Goal: Task Accomplishment & Management: Use online tool/utility

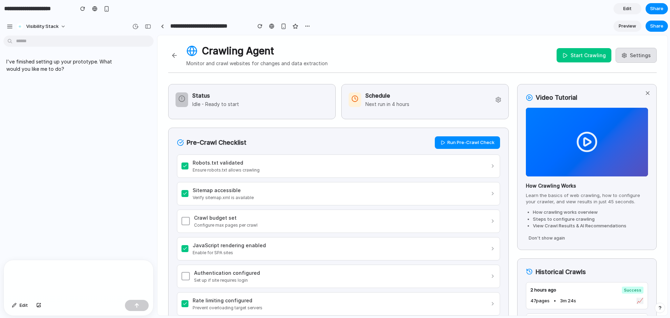
click at [585, 55] on button "Start Crawling" at bounding box center [583, 55] width 55 height 14
click at [581, 56] on button "Stop Crawling" at bounding box center [584, 55] width 54 height 14
click at [482, 142] on button "Run Pre-Crawl Check" at bounding box center [467, 142] width 65 height 13
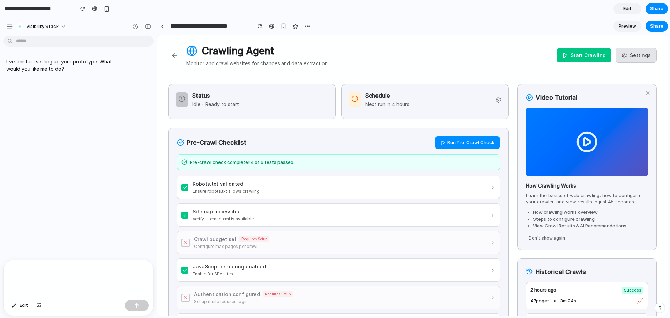
click at [587, 144] on div at bounding box center [587, 142] width 122 height 69
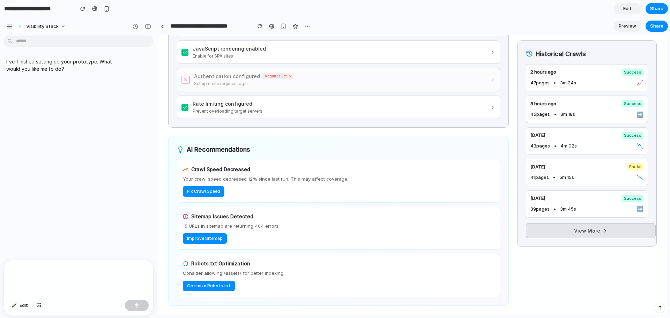
scroll to position [392, 0]
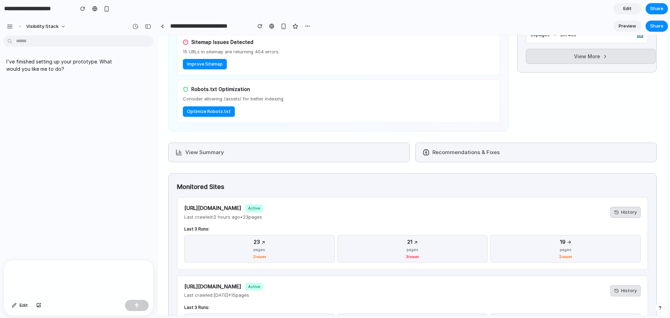
click at [255, 152] on button "View Summary" at bounding box center [288, 153] width 241 height 20
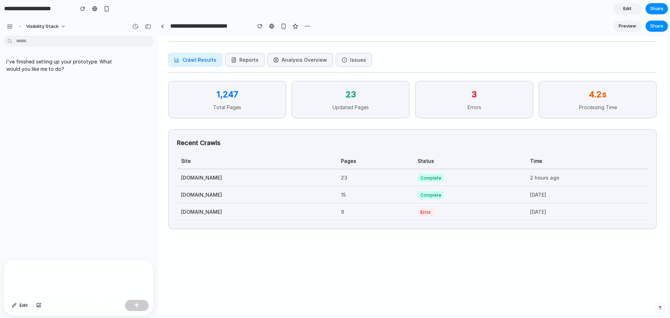
click at [241, 58] on button "Reports" at bounding box center [244, 60] width 39 height 14
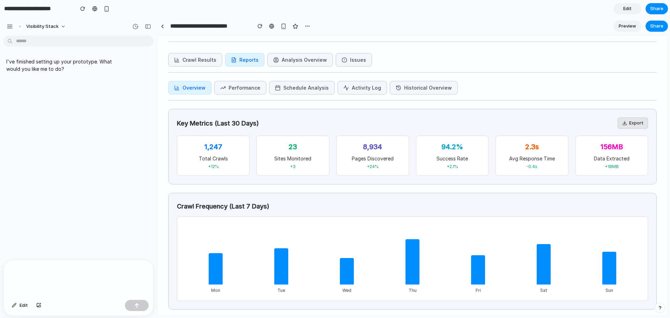
click at [297, 59] on button "Analysis Overview" at bounding box center [300, 60] width 66 height 14
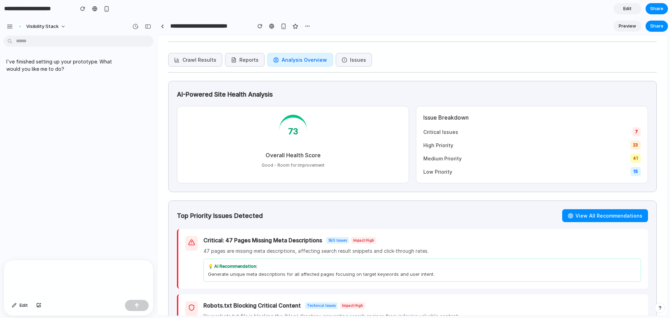
click at [336, 63] on button "Issues" at bounding box center [354, 60] width 36 height 14
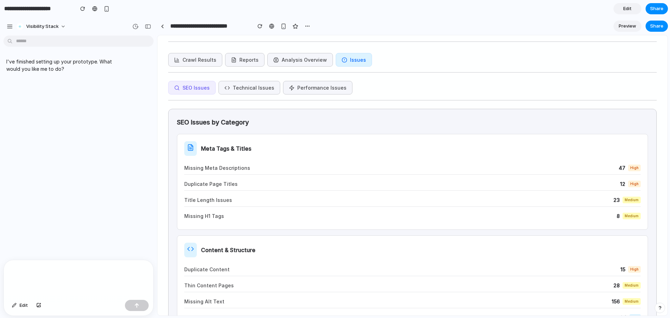
click at [193, 88] on button "SEO Issues" at bounding box center [191, 88] width 47 height 14
click at [251, 87] on button "Technical Issues" at bounding box center [249, 88] width 62 height 14
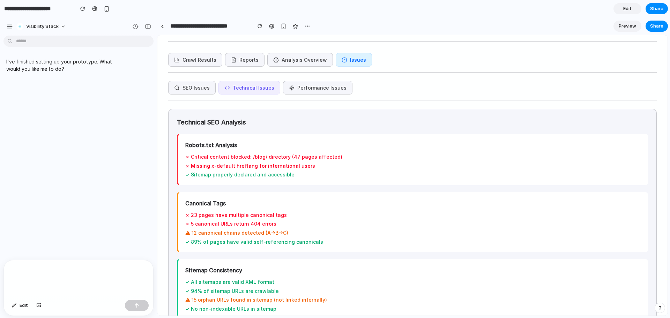
click at [294, 87] on button "Performance Issues" at bounding box center [317, 88] width 69 height 14
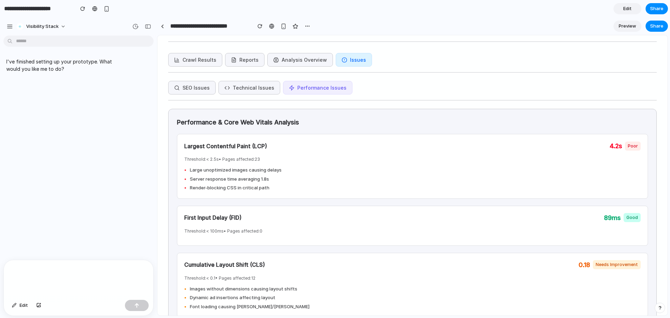
scroll to position [0, 0]
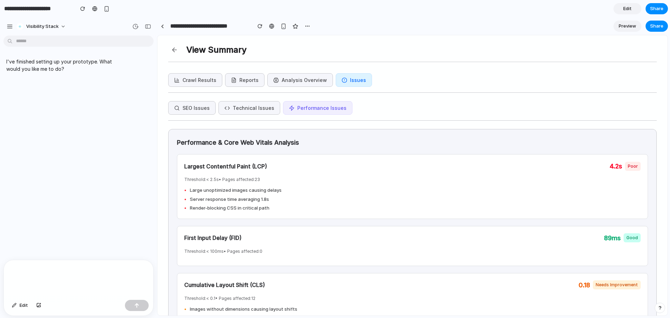
click at [294, 81] on button "Analysis Overview" at bounding box center [300, 80] width 66 height 14
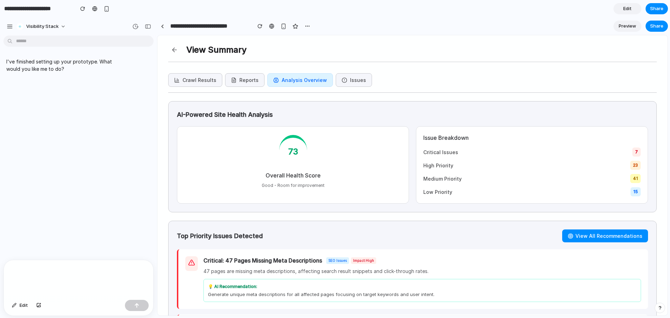
click at [172, 51] on button at bounding box center [174, 50] width 13 height 13
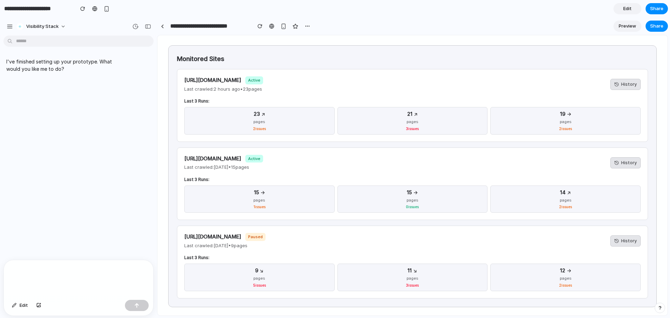
scroll to position [259, 0]
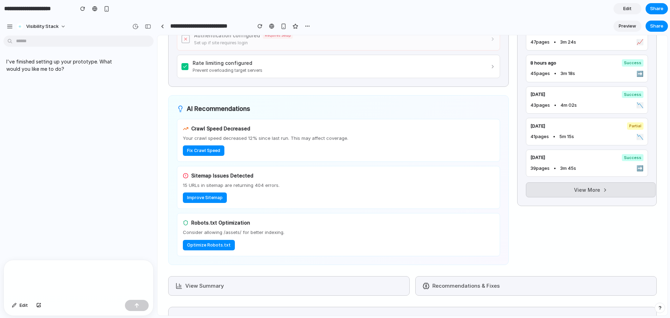
click at [493, 285] on button "Recommendations & Fixes" at bounding box center [535, 286] width 241 height 20
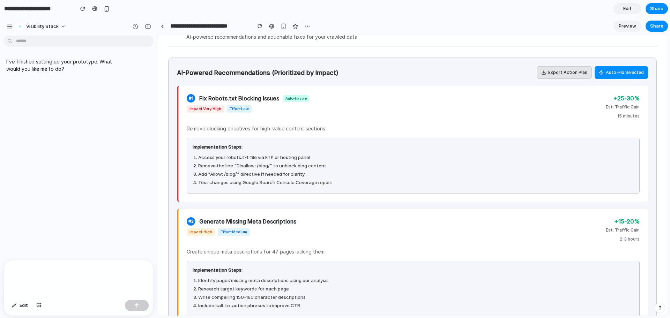
scroll to position [0, 0]
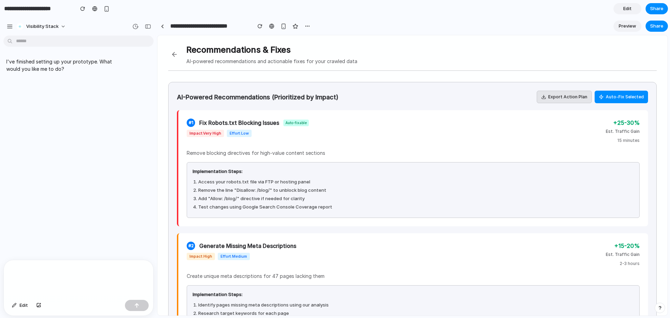
click at [169, 53] on button at bounding box center [174, 54] width 13 height 13
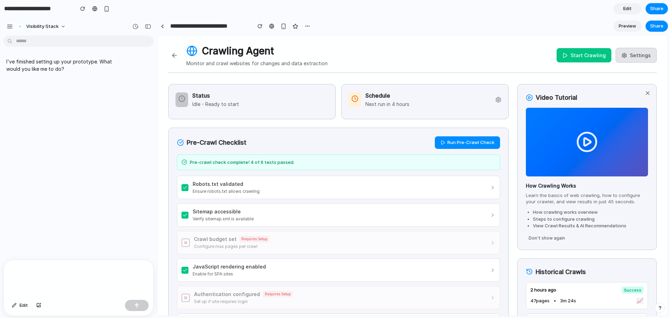
click at [170, 56] on button at bounding box center [174, 55] width 13 height 13
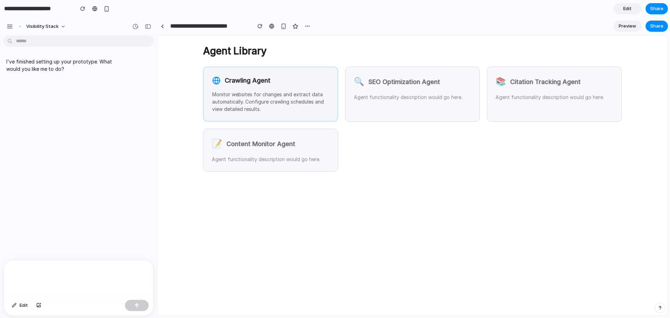
click at [253, 93] on p "Monitor websites for changes and extract data automatically. Configure crawling…" at bounding box center [270, 102] width 117 height 22
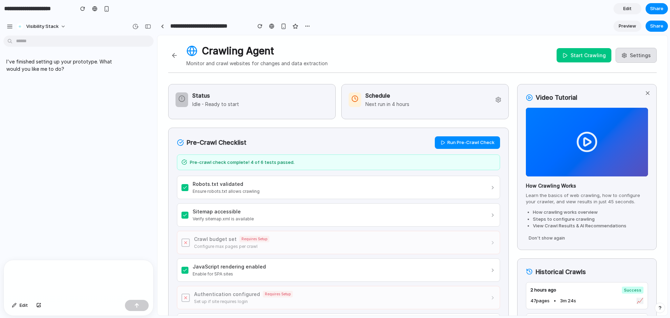
click at [632, 53] on button "Settings" at bounding box center [635, 55] width 41 height 15
click at [429, 117] on div "Schedule Next run in 4 hours" at bounding box center [424, 101] width 167 height 35
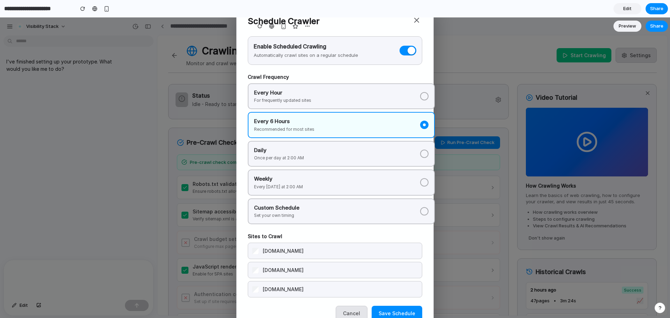
click at [406, 50] on button at bounding box center [407, 51] width 17 height 10
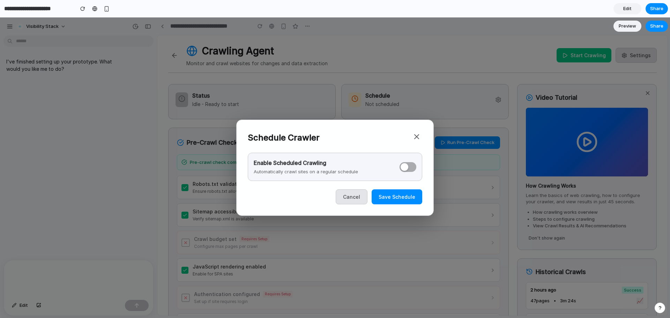
click at [401, 199] on button "Save Schedule" at bounding box center [397, 196] width 51 height 15
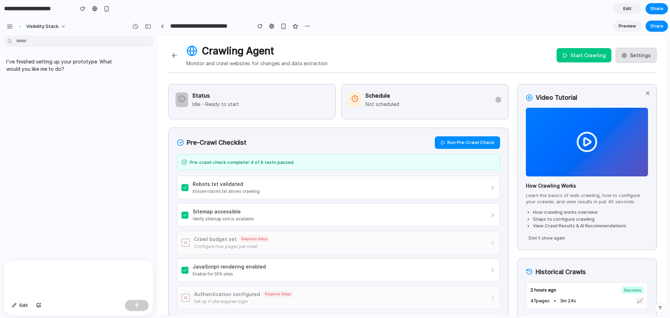
click at [634, 50] on button "Settings" at bounding box center [635, 55] width 41 height 15
click at [633, 55] on button "Settings" at bounding box center [635, 55] width 41 height 15
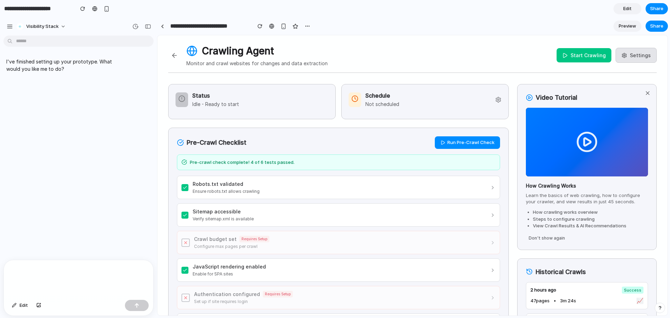
click at [635, 48] on button "Settings" at bounding box center [635, 55] width 41 height 15
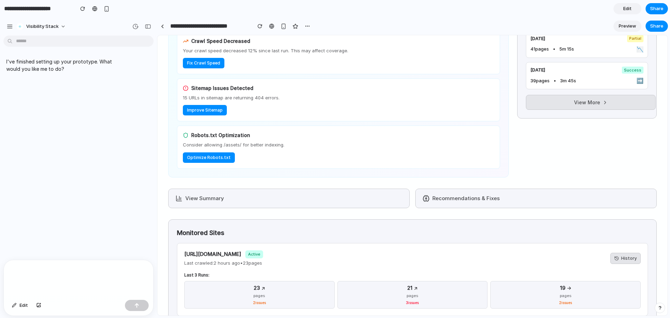
scroll to position [346, 0]
drag, startPoint x: 177, startPoint y: 252, endPoint x: 263, endPoint y: 252, distance: 86.2
click at [263, 252] on div "[URL][DOMAIN_NAME] Active Last crawled: 2 hours ago • 23 pages History Last 3 R…" at bounding box center [412, 280] width 471 height 73
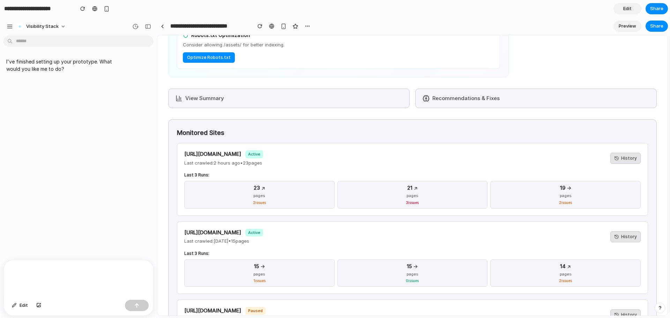
scroll to position [521, 0]
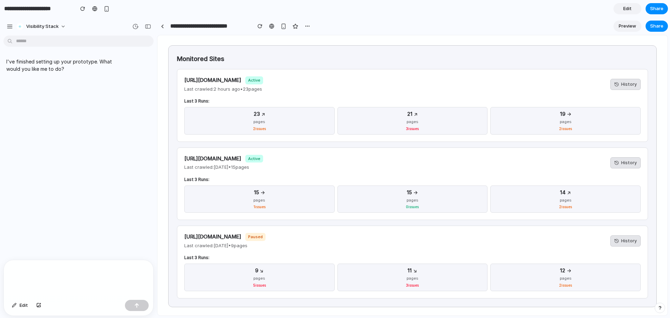
drag, startPoint x: 197, startPoint y: 156, endPoint x: 217, endPoint y: 156, distance: 19.2
click at [217, 156] on h4 "[URL][DOMAIN_NAME]" at bounding box center [212, 159] width 57 height 8
drag, startPoint x: 194, startPoint y: 233, endPoint x: 217, endPoint y: 233, distance: 23.7
click at [217, 233] on h4 "[URL][DOMAIN_NAME]" at bounding box center [212, 237] width 57 height 8
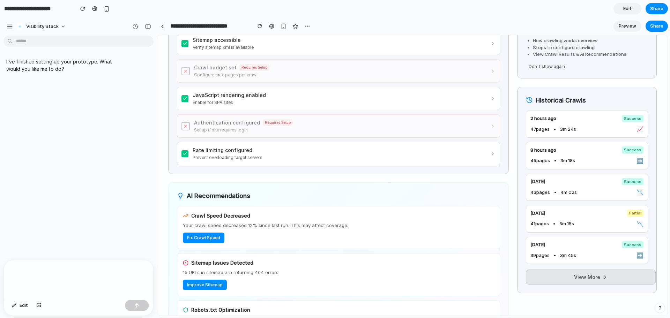
scroll to position [0, 0]
